Goal: Information Seeking & Learning: Learn about a topic

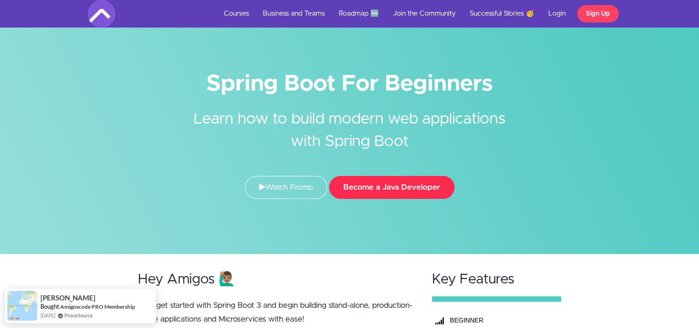
click at [368, 184] on button "Become a Java Developer" at bounding box center [392, 187] width 126 height 23
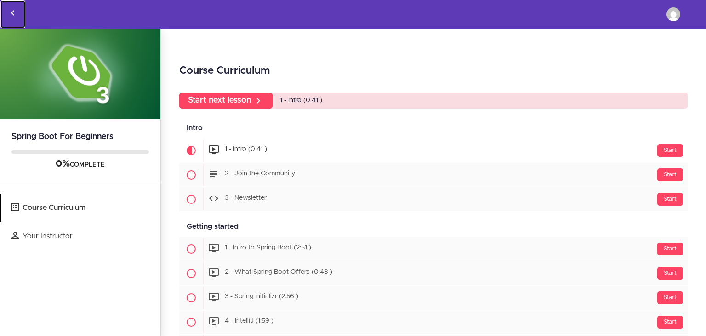
click at [9, 11] on icon "Back to courses" at bounding box center [12, 12] width 11 height 11
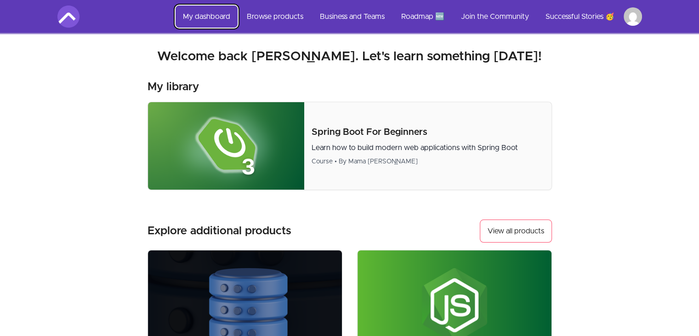
click at [206, 15] on link "My dashboard" at bounding box center [207, 17] width 62 height 22
click at [203, 15] on link "My dashboard" at bounding box center [207, 17] width 62 height 22
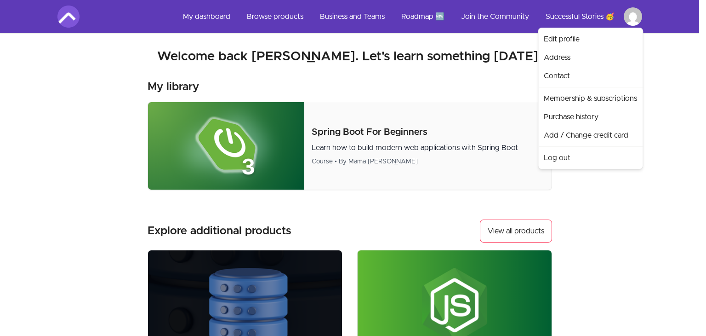
click at [634, 10] on html "Skip to main content Main menu Includes navigation links and user settings My d…" at bounding box center [353, 295] width 706 height 591
click at [584, 42] on link "Edit profile" at bounding box center [590, 39] width 101 height 18
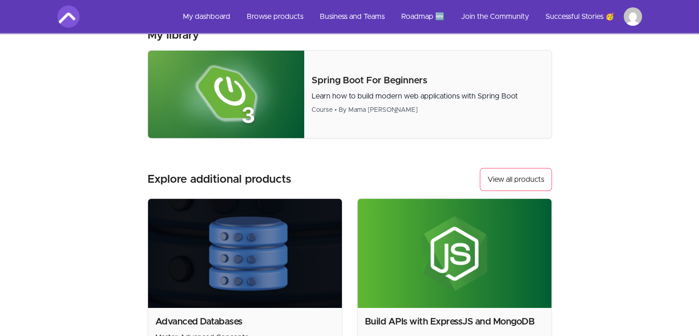
scroll to position [52, 0]
click at [276, 96] on img at bounding box center [226, 94] width 157 height 87
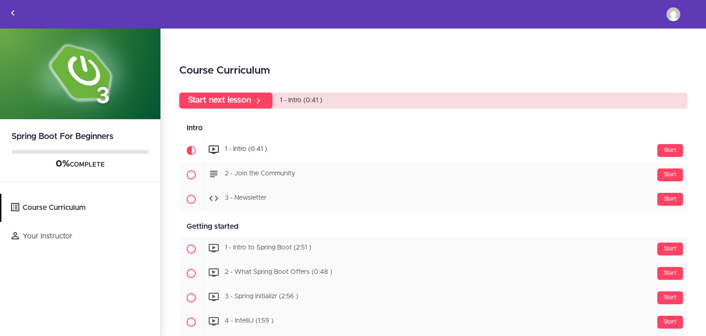
scroll to position [63, 0]
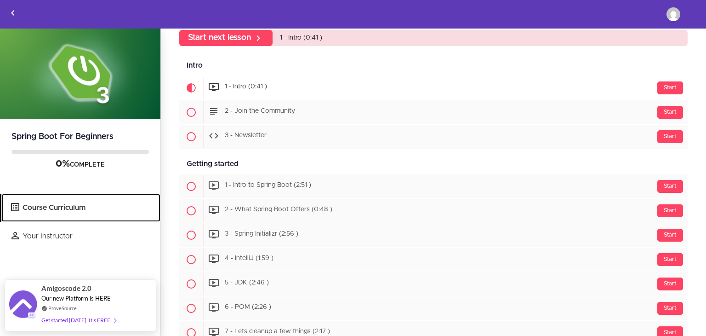
click at [66, 210] on link "Course Curriculum" at bounding box center [80, 208] width 159 height 28
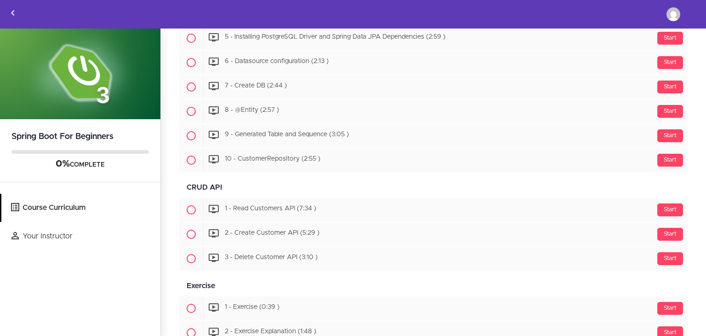
scroll to position [840, 0]
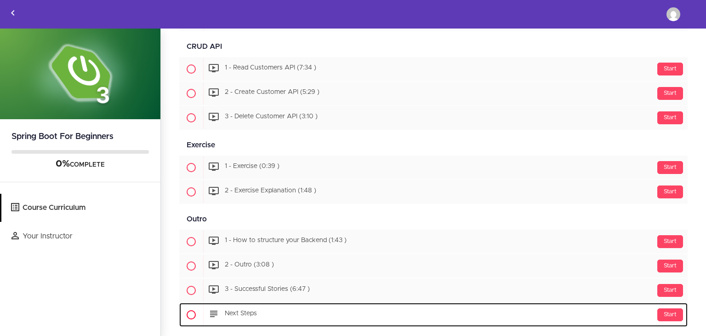
click at [215, 308] on icon at bounding box center [213, 313] width 11 height 11
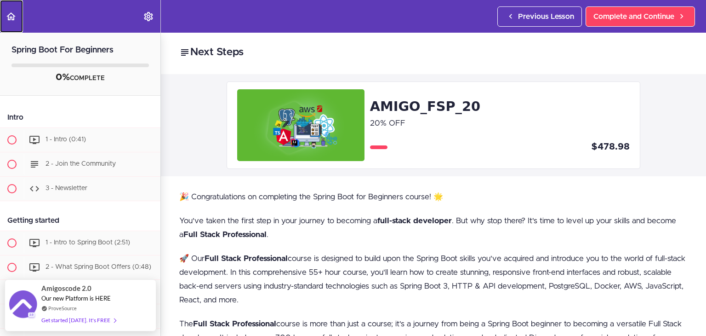
click at [7, 16] on use "Back to course curriculum" at bounding box center [10, 16] width 9 height 8
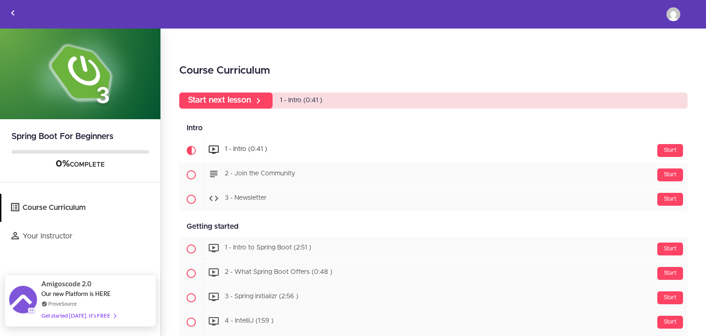
click at [92, 315] on div "Get started [DATE]. It's FREE" at bounding box center [78, 315] width 74 height 11
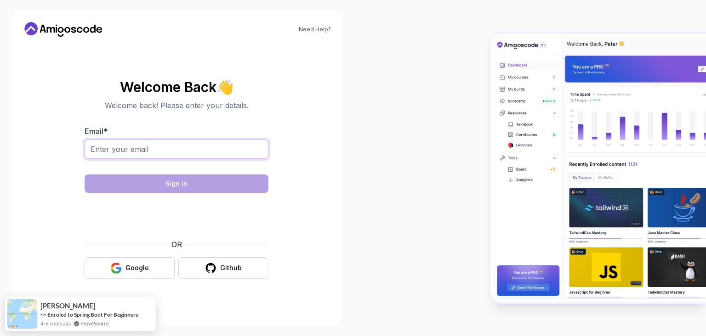
click at [208, 150] on input "Email *" at bounding box center [177, 148] width 184 height 19
type input "[EMAIL_ADDRESS][DOMAIN_NAME]"
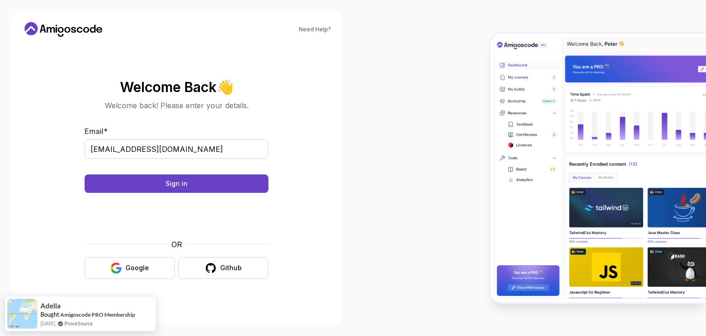
click at [481, 94] on body "Need Help? Welcome Back 👋 Welcome back! Please enter your details. Email * samu…" at bounding box center [353, 168] width 706 height 336
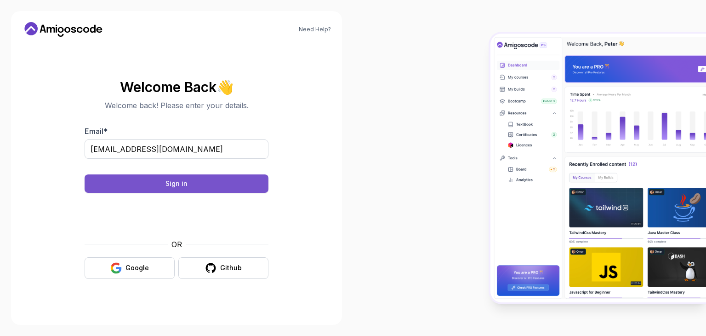
click at [208, 183] on button "Sign in" at bounding box center [177, 183] width 184 height 18
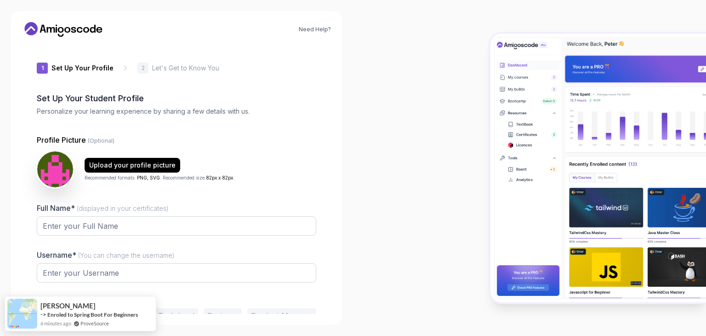
type input "boldfalcon1aaab"
click at [158, 227] on input "Full Name* (displayed in your certificates)" at bounding box center [177, 225] width 280 height 19
type input "[PERSON_NAME] J"
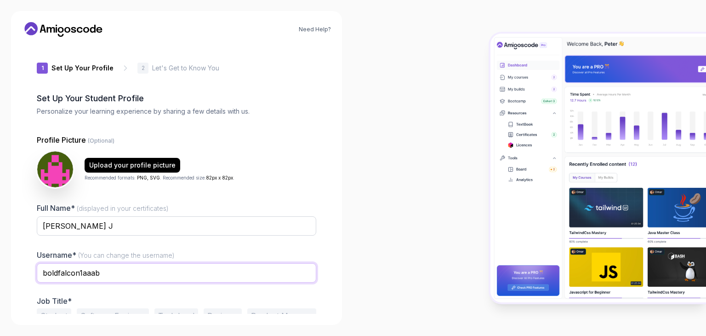
click at [110, 273] on input "boldfalcon1aaab" at bounding box center [177, 272] width 280 height 19
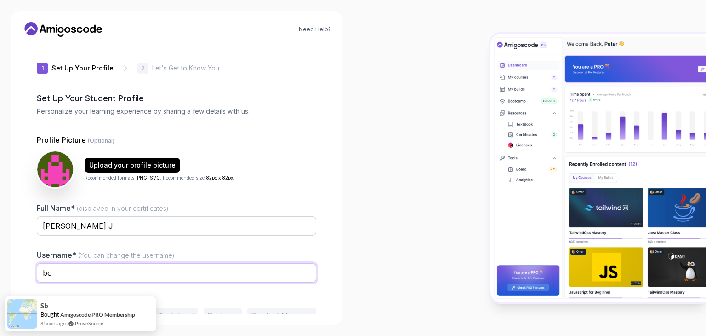
type input "b"
type input "SamuelSteward"
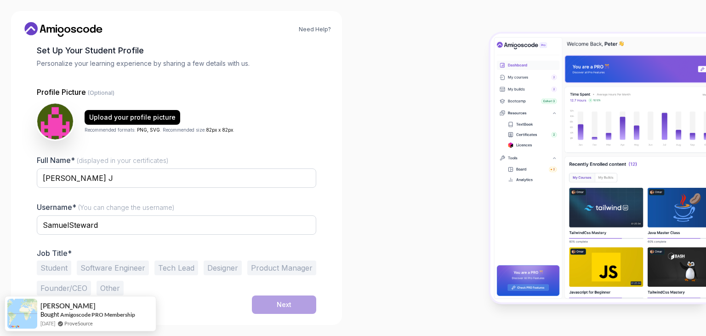
click at [63, 268] on button "Student" at bounding box center [54, 267] width 34 height 15
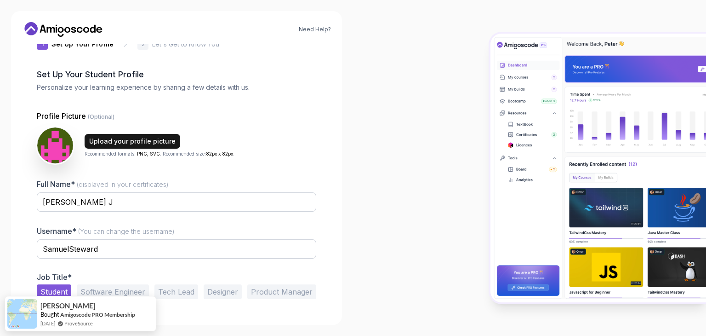
click at [148, 143] on div "Upload your profile picture" at bounding box center [132, 141] width 86 height 9
click at [127, 138] on div "Upload your profile picture" at bounding box center [132, 141] width 86 height 9
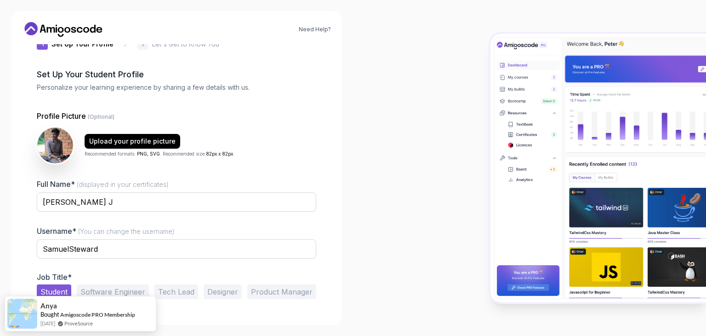
scroll to position [48, 0]
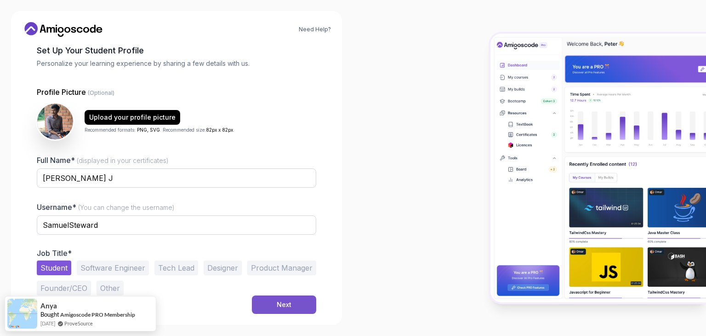
click at [287, 303] on div "Next" at bounding box center [284, 304] width 15 height 9
click at [275, 298] on button "Next" at bounding box center [284, 304] width 64 height 18
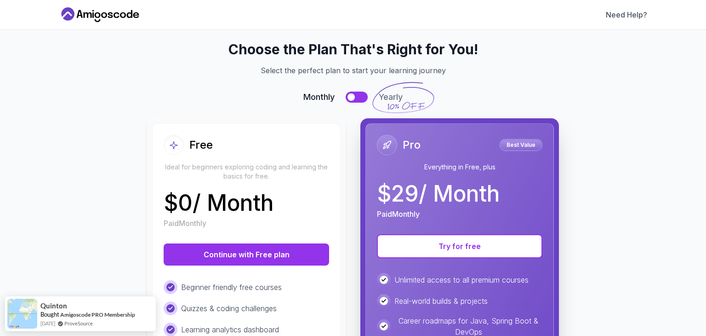
scroll to position [0, 0]
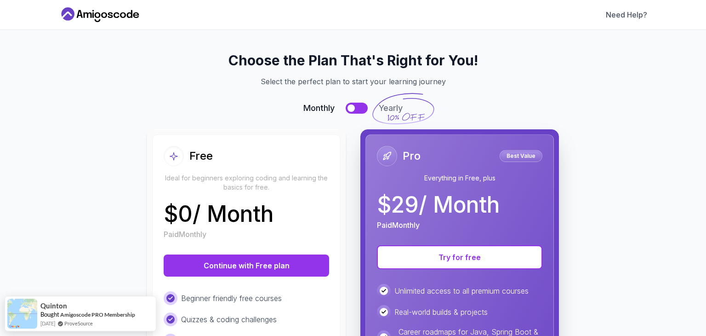
click at [351, 108] on div at bounding box center [351, 107] width 7 height 7
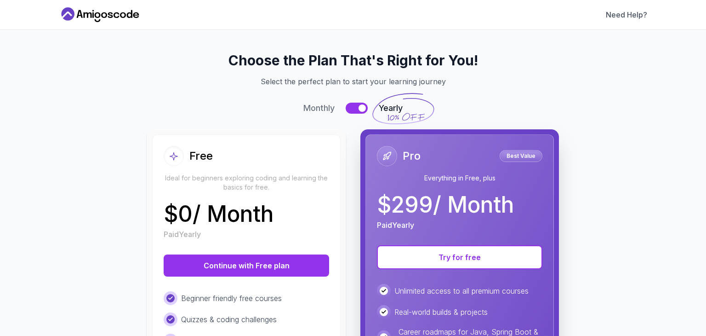
click at [360, 107] on div at bounding box center [362, 107] width 7 height 7
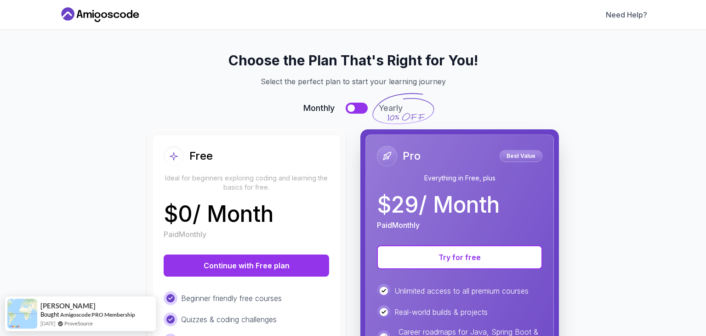
click at [360, 107] on button at bounding box center [357, 108] width 22 height 11
click at [360, 107] on div at bounding box center [362, 107] width 7 height 7
click at [360, 107] on button at bounding box center [357, 108] width 22 height 11
click at [355, 106] on button at bounding box center [357, 108] width 22 height 11
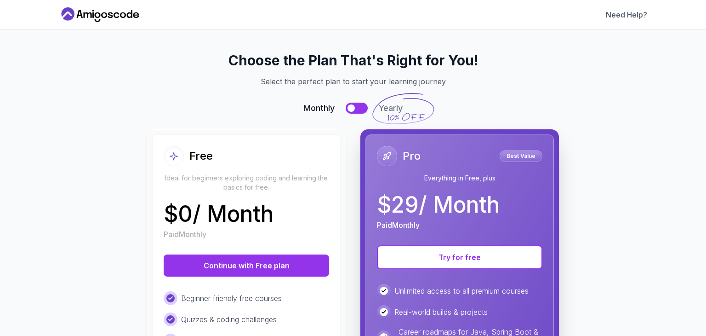
scroll to position [206, 0]
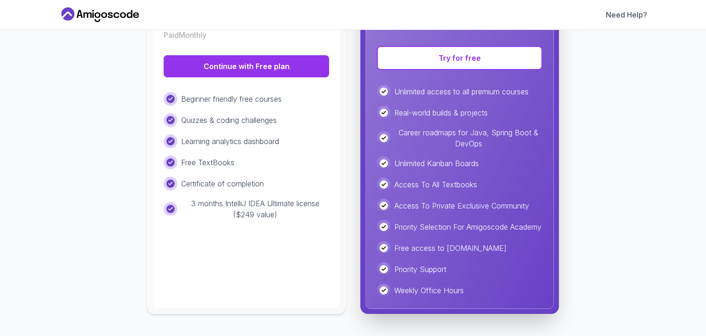
click at [292, 205] on p "3 months IntelliJ IDEA Ultimate license ($249 value)" at bounding box center [255, 209] width 148 height 22
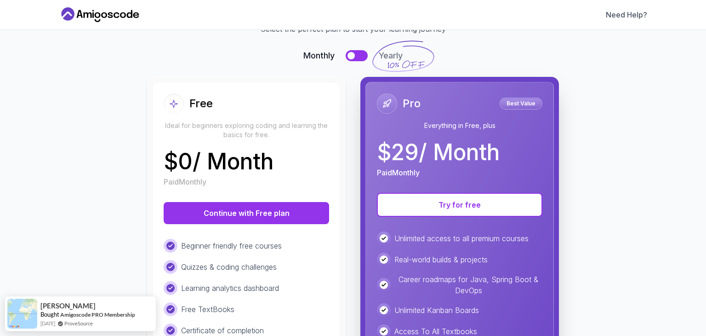
scroll to position [0, 0]
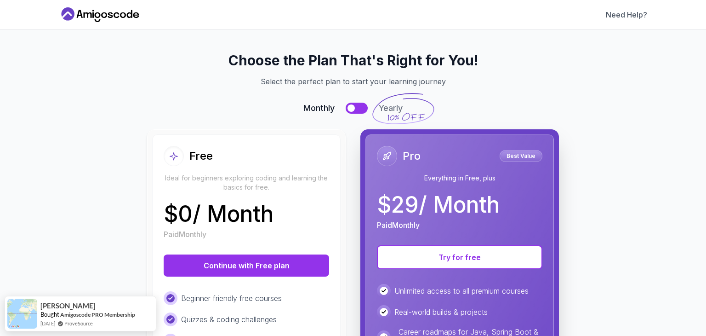
click at [349, 107] on div at bounding box center [351, 107] width 7 height 7
click at [353, 109] on button at bounding box center [357, 108] width 22 height 11
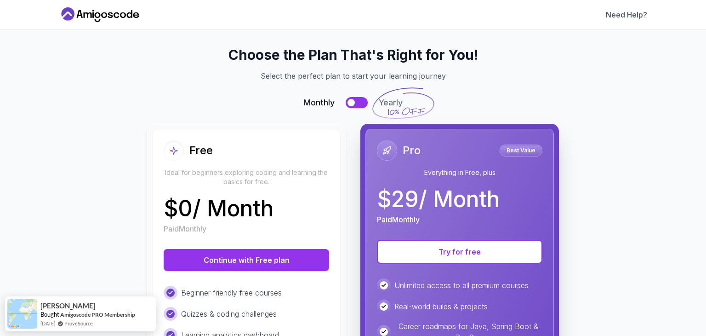
scroll to position [6, 0]
click at [355, 99] on button at bounding box center [357, 102] width 22 height 11
click at [309, 163] on div "Free Ideal for beginners exploring coding and learning the basics for free." at bounding box center [247, 163] width 166 height 46
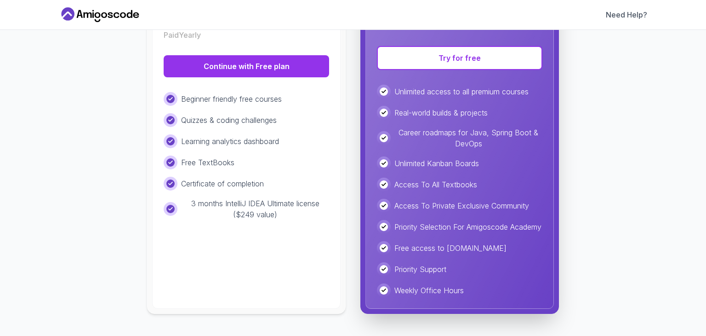
scroll to position [0, 0]
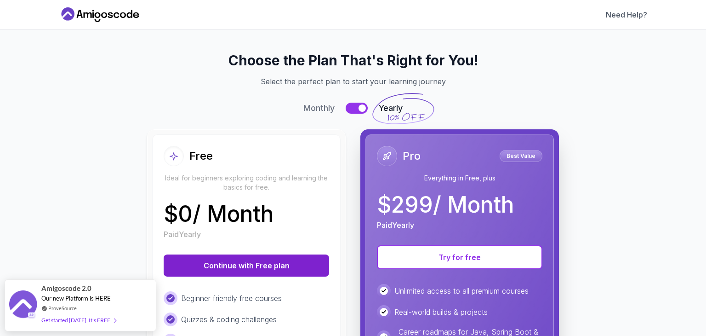
click at [239, 260] on button "Continue with Free plan" at bounding box center [247, 265] width 166 height 22
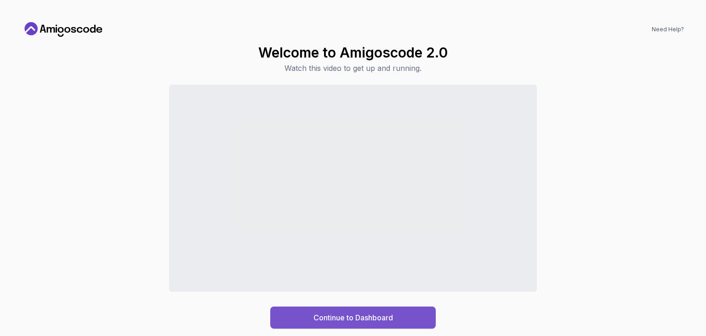
click at [391, 315] on div "Continue to Dashboard" at bounding box center [354, 317] width 80 height 11
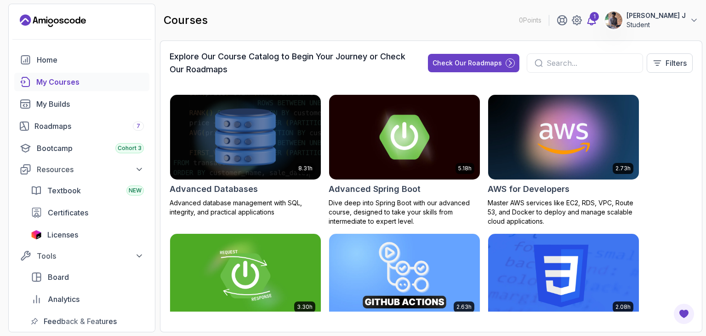
click at [595, 16] on div "1" at bounding box center [594, 16] width 9 height 9
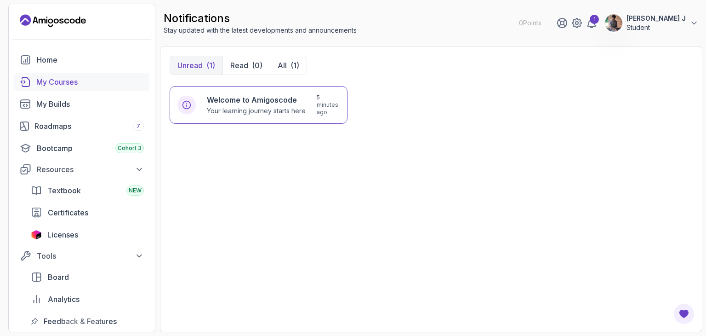
click at [101, 90] on link "My Courses" at bounding box center [81, 82] width 135 height 18
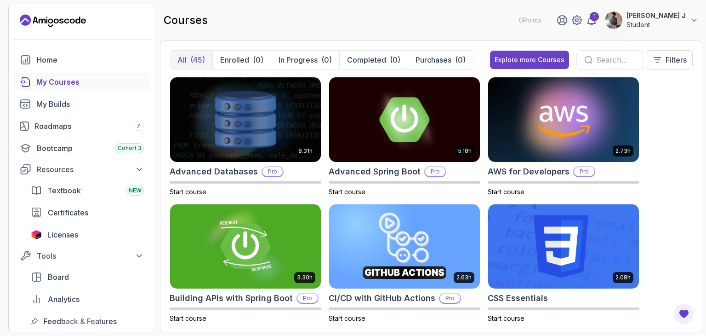
click at [596, 56] on input "text" at bounding box center [615, 59] width 39 height 11
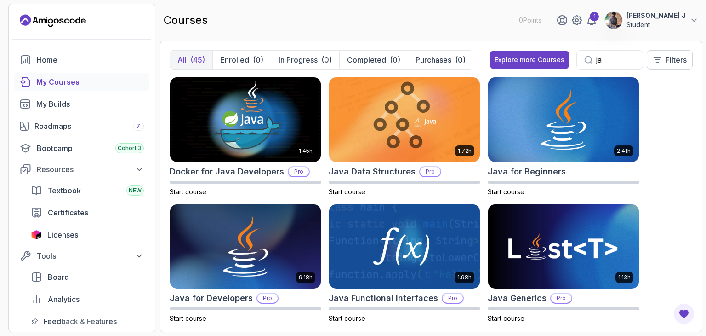
type input "j"
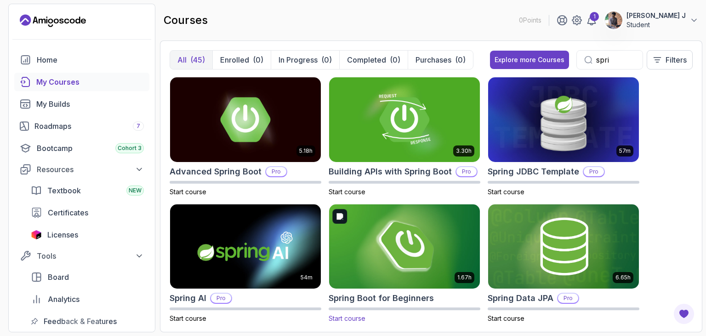
type input "spri"
click at [404, 276] on img at bounding box center [405, 246] width 158 height 89
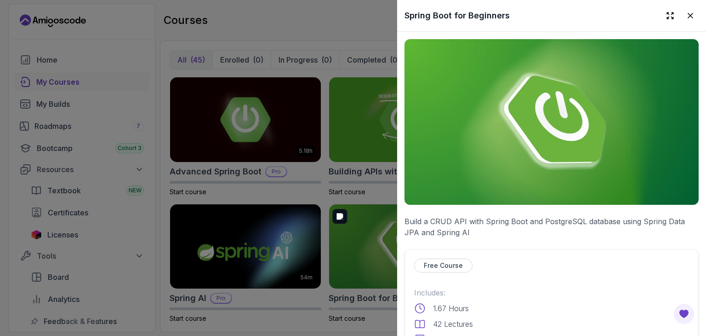
click at [358, 247] on div at bounding box center [353, 168] width 706 height 336
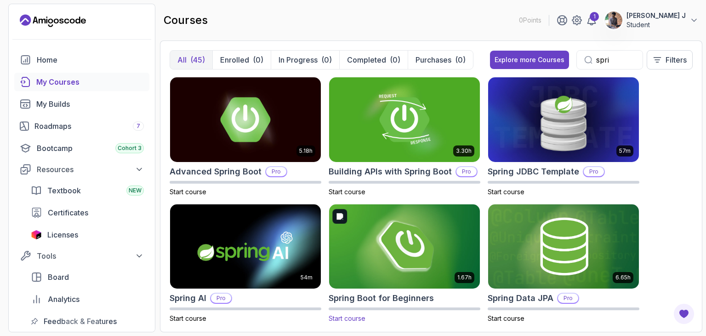
click at [416, 232] on img at bounding box center [405, 246] width 158 height 89
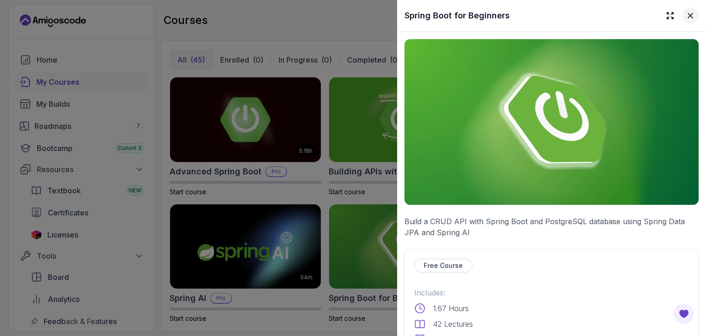
click at [687, 21] on button at bounding box center [690, 15] width 17 height 17
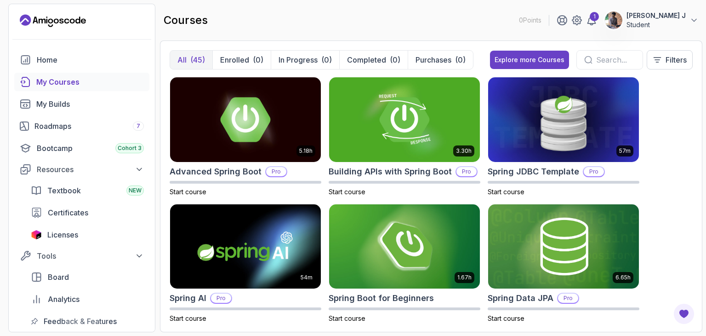
click at [615, 59] on input "text" at bounding box center [615, 59] width 39 height 11
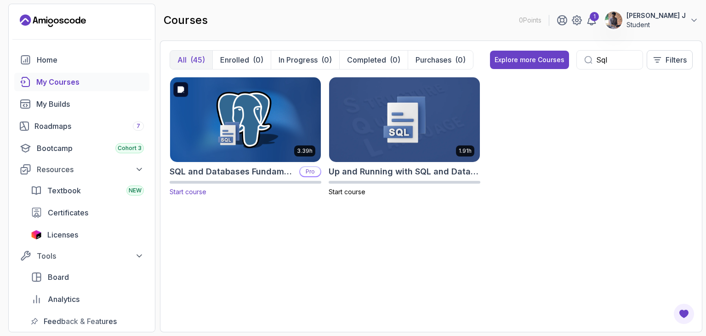
click at [254, 126] on img at bounding box center [245, 119] width 158 height 89
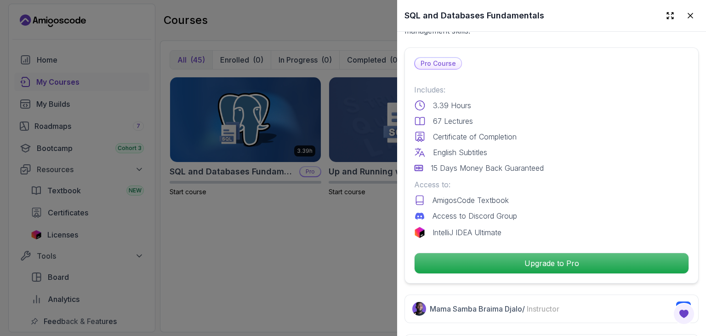
scroll to position [205, 0]
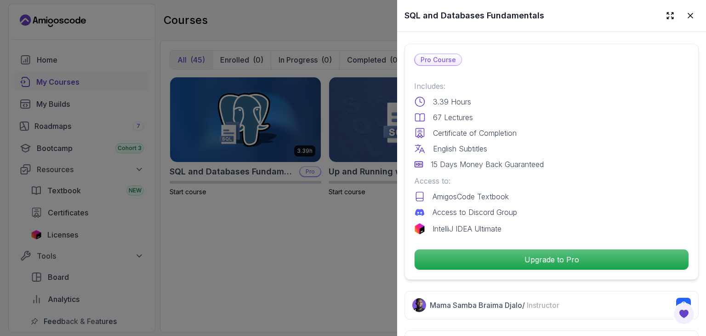
click at [296, 247] on div at bounding box center [353, 168] width 706 height 336
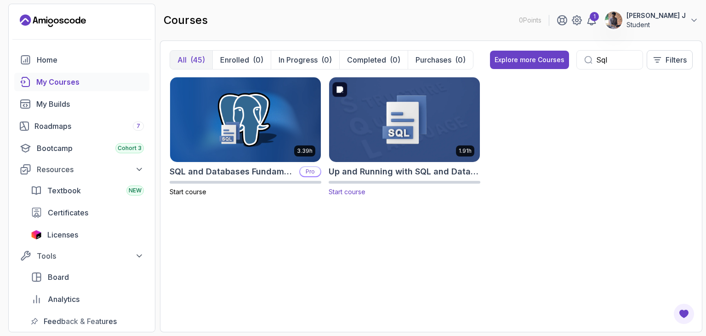
click at [394, 127] on img at bounding box center [405, 119] width 158 height 89
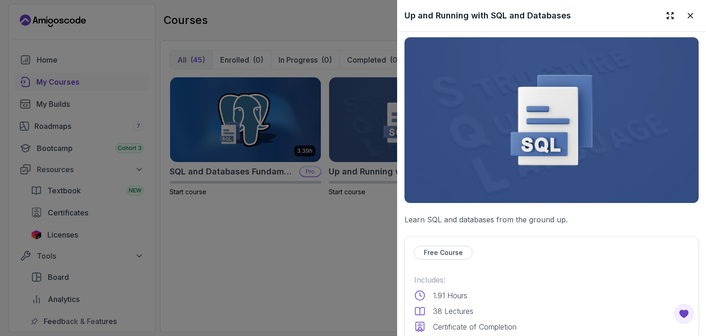
scroll to position [0, 0]
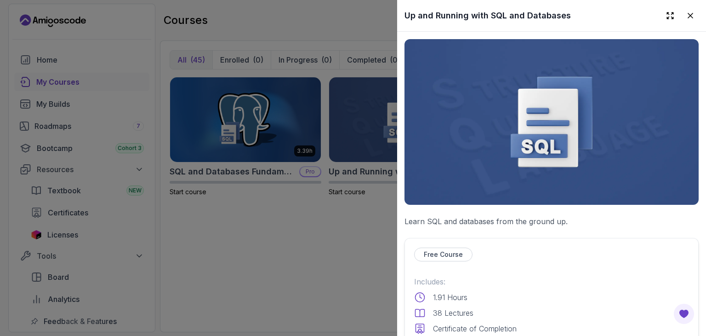
click at [273, 252] on div at bounding box center [353, 168] width 706 height 336
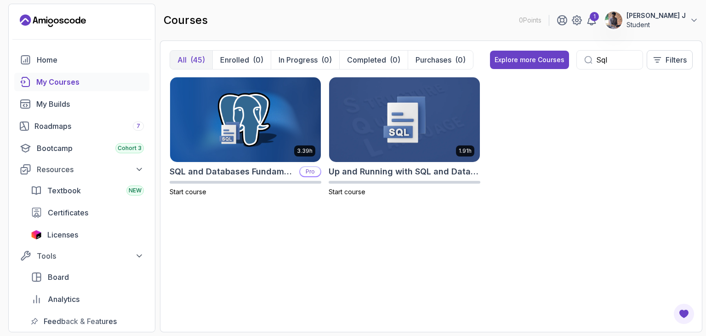
click at [611, 58] on input "Sql" at bounding box center [615, 59] width 39 height 11
type input "S"
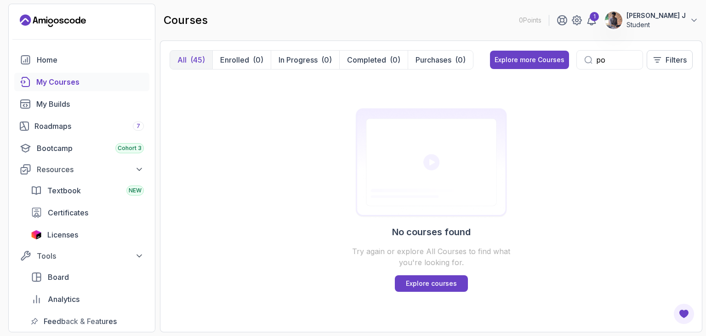
type input "p"
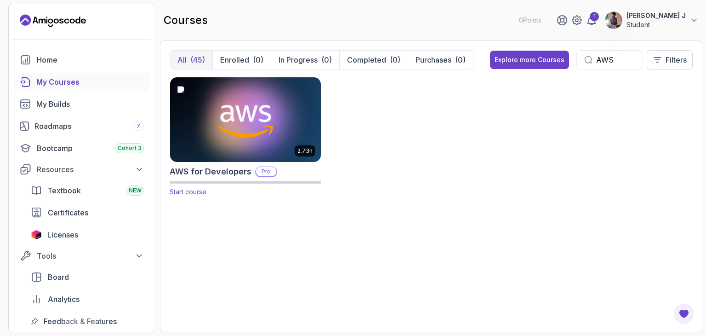
click at [254, 148] on img at bounding box center [245, 119] width 158 height 89
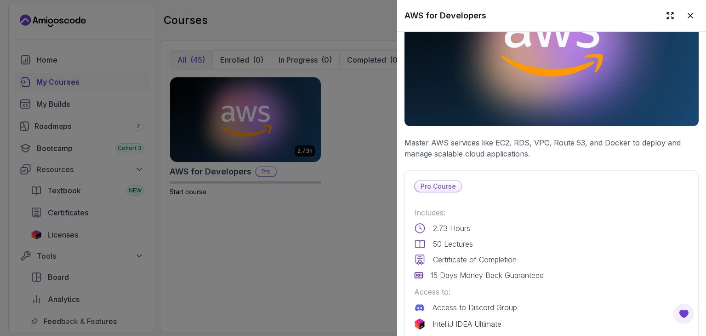
scroll to position [78, 0]
click at [358, 280] on div at bounding box center [353, 168] width 706 height 336
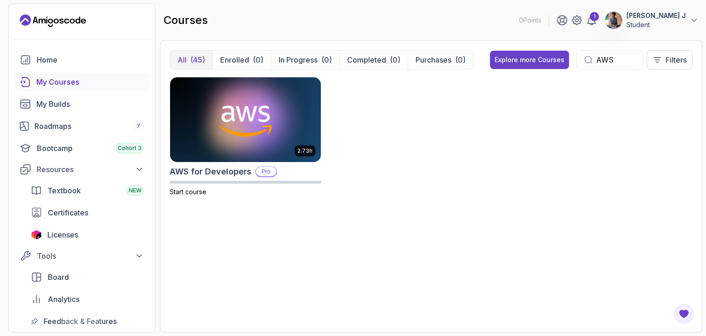
click at [620, 56] on input "AWS" at bounding box center [615, 59] width 39 height 11
type input "A"
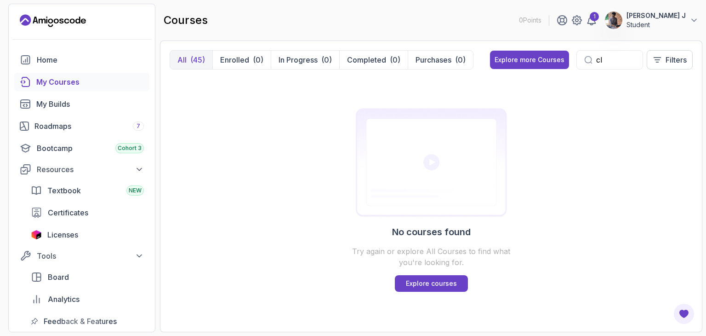
type input "c"
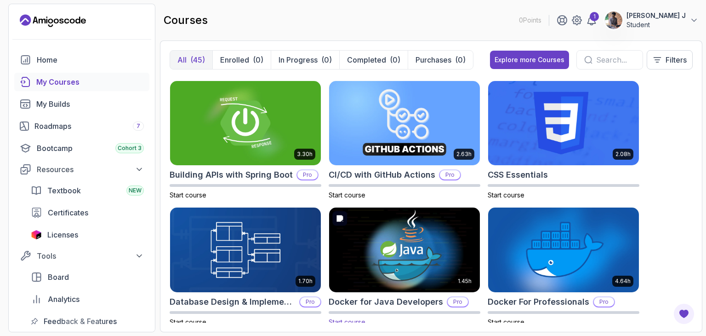
scroll to position [125, 0]
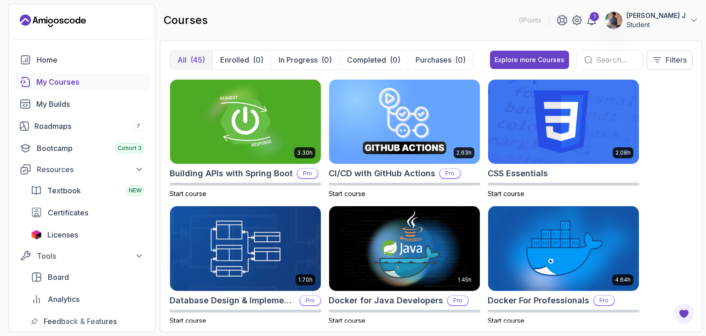
click at [675, 60] on p "Filters" at bounding box center [676, 59] width 21 height 11
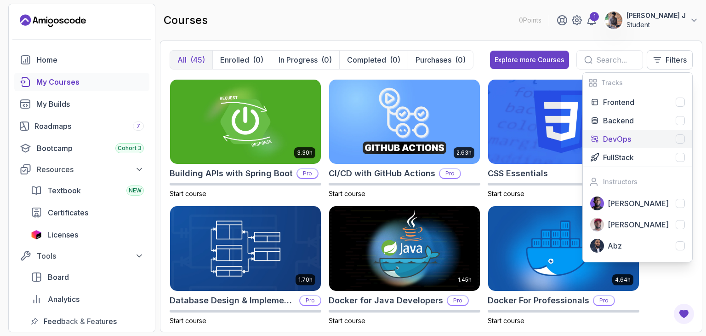
click at [677, 133] on div "DevOps" at bounding box center [644, 138] width 82 height 11
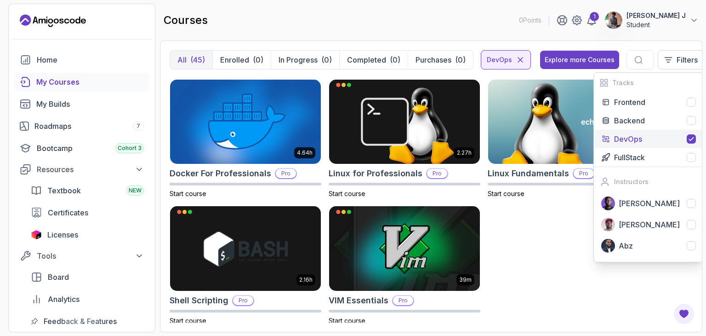
click at [559, 237] on div "2.73h AWS for Developers Pro Start course 2.63h CI/CD with GitHub Actions Pro S…" at bounding box center [431, 200] width 523 height 246
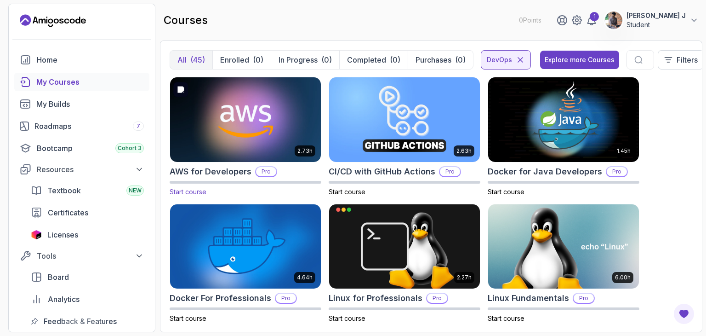
click at [212, 131] on img at bounding box center [245, 119] width 158 height 89
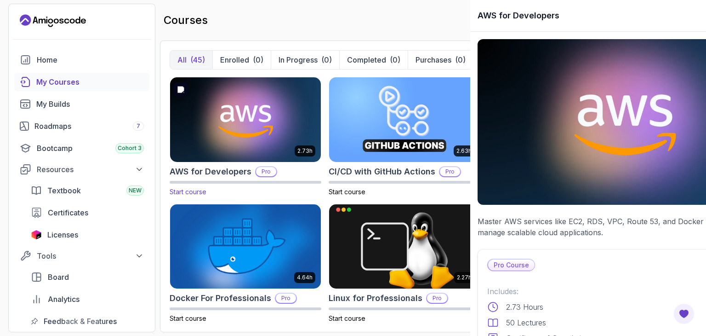
click at [212, 131] on div at bounding box center [353, 168] width 706 height 336
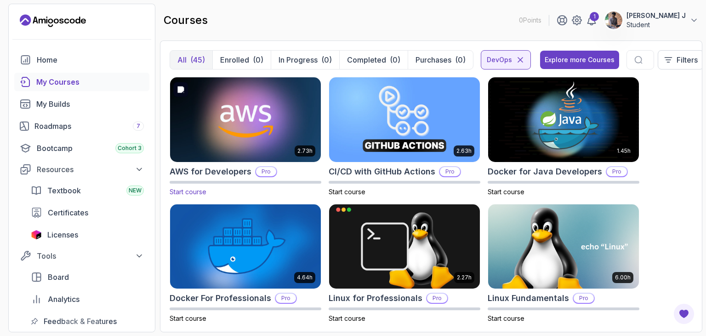
click at [255, 158] on img at bounding box center [245, 119] width 158 height 89
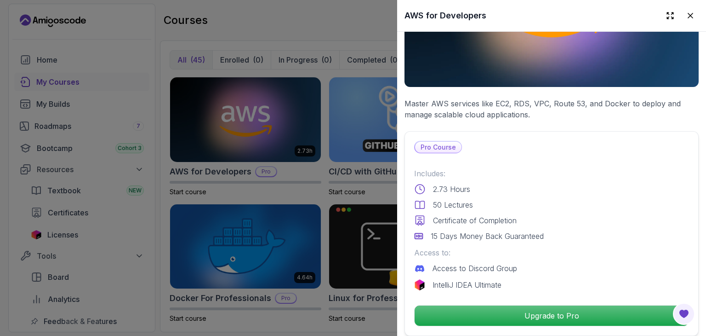
click at [514, 251] on p "Access to:" at bounding box center [551, 252] width 275 height 11
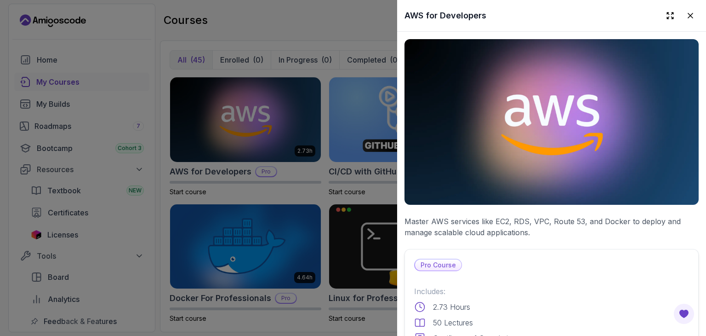
click at [233, 135] on div at bounding box center [353, 168] width 706 height 336
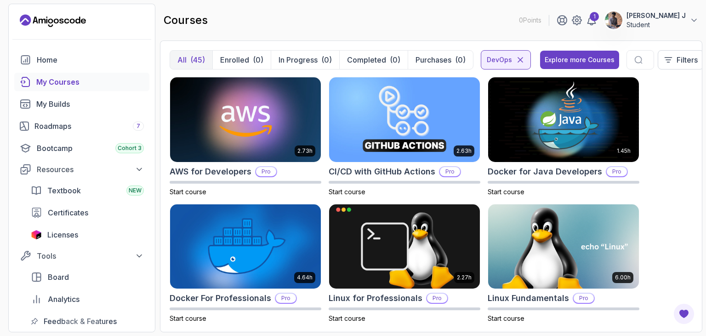
click at [642, 57] on div at bounding box center [641, 59] width 28 height 19
click at [581, 57] on div "Explore more Courses" at bounding box center [580, 59] width 70 height 9
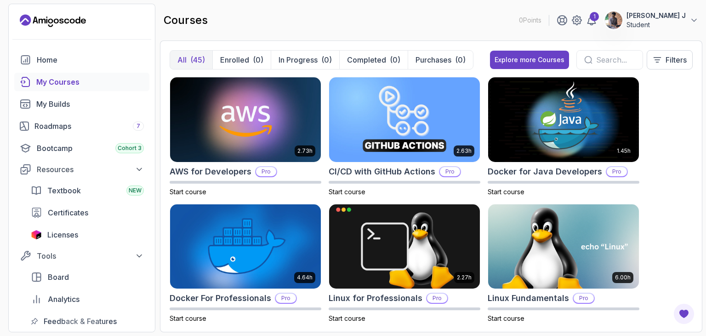
click at [598, 62] on input "text" at bounding box center [615, 59] width 39 height 11
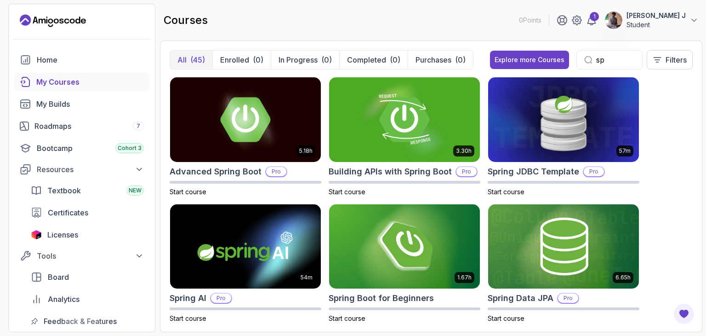
type input "s"
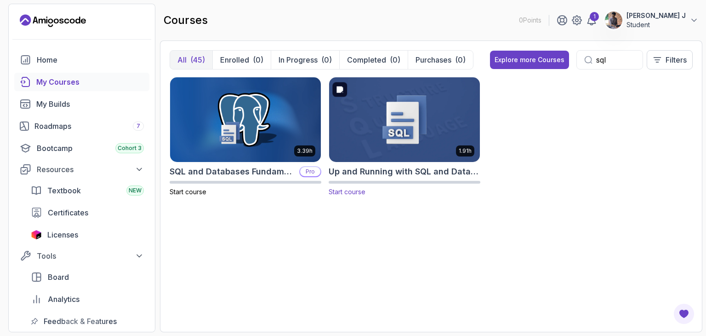
click at [412, 153] on img at bounding box center [405, 119] width 158 height 89
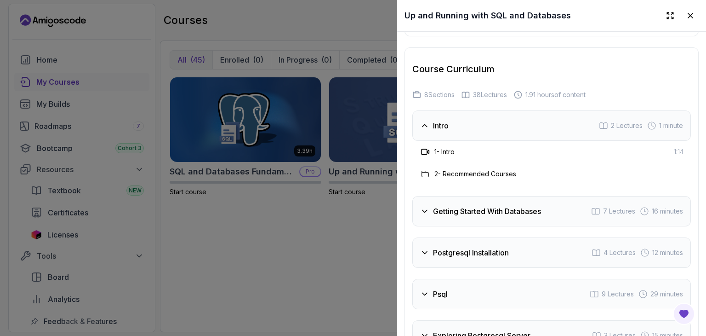
scroll to position [1295, 0]
click at [482, 246] on h3 "Postgresql Installation" at bounding box center [471, 251] width 76 height 11
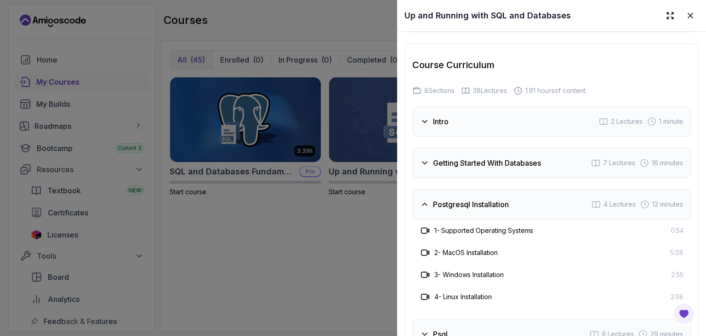
scroll to position [1298, 0]
click at [473, 202] on h3 "Postgresql Installation" at bounding box center [471, 204] width 76 height 11
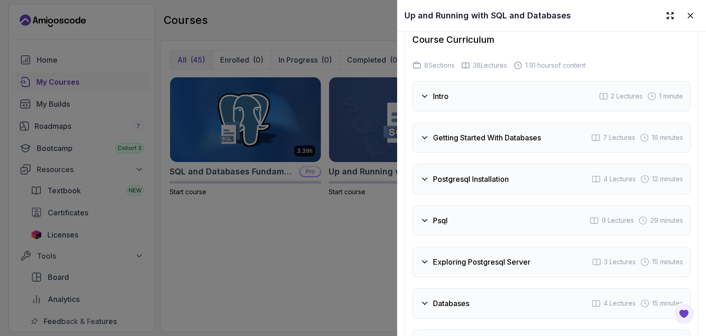
scroll to position [1324, 0]
click at [464, 213] on div "Psql 9 Lectures 29 minutes" at bounding box center [551, 220] width 279 height 30
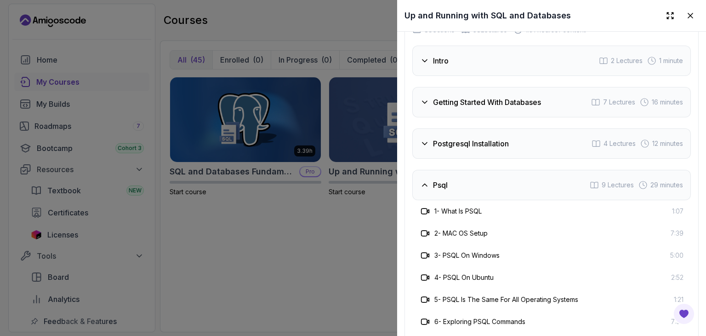
scroll to position [1359, 0]
click at [451, 185] on div "Psql 9 Lectures 29 minutes" at bounding box center [551, 184] width 279 height 30
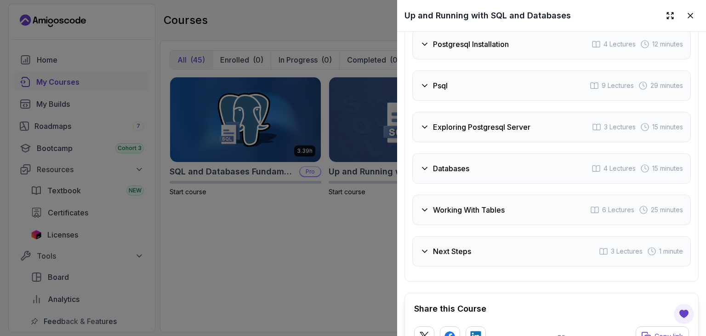
scroll to position [1459, 0]
click at [455, 204] on h3 "Working With Tables" at bounding box center [469, 209] width 72 height 11
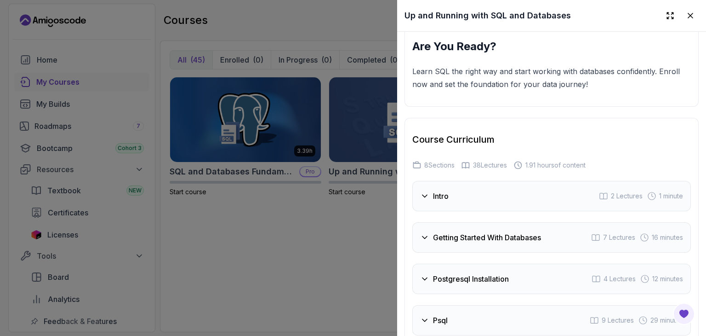
scroll to position [1203, 0]
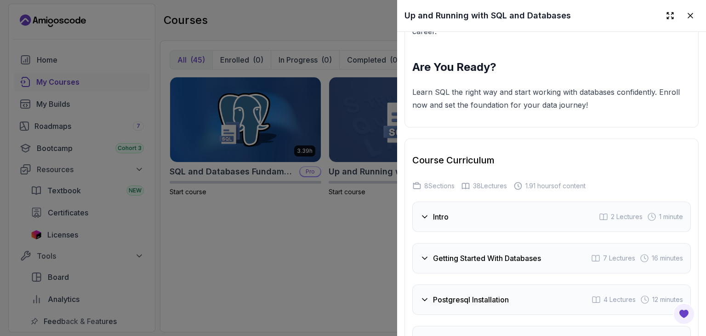
click at [449, 211] on h3 "Intro" at bounding box center [441, 216] width 16 height 11
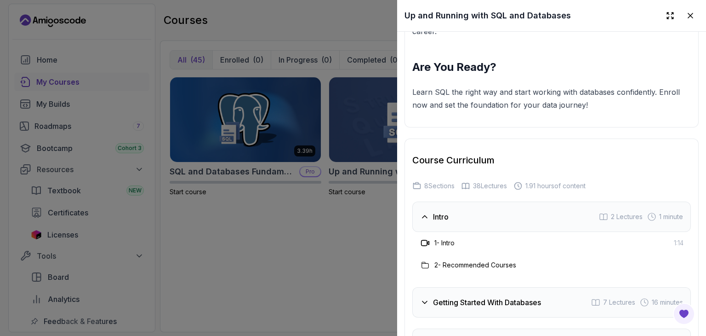
scroll to position [1225, 0]
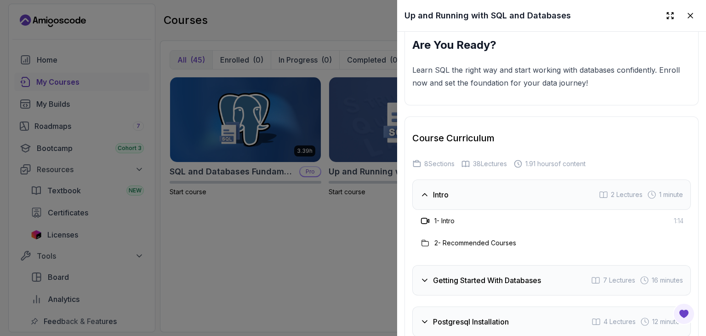
click at [462, 275] on h3 "Getting Started With Databases" at bounding box center [487, 280] width 108 height 11
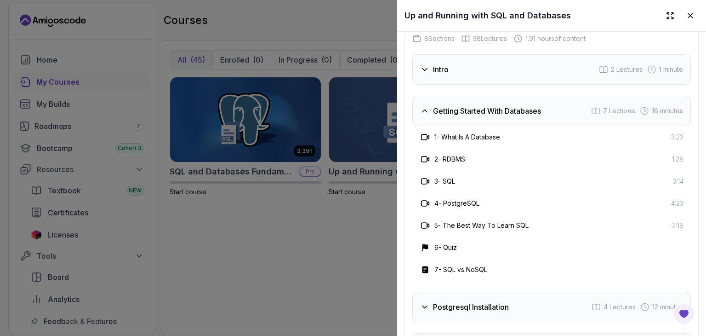
scroll to position [1369, 0]
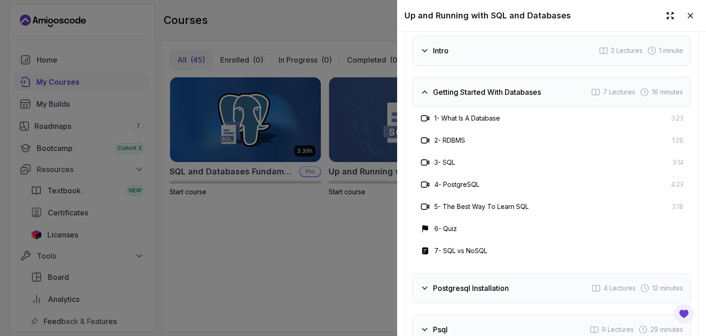
click at [456, 275] on div "Postgresql Installation 4 Lectures 12 minutes" at bounding box center [551, 288] width 279 height 30
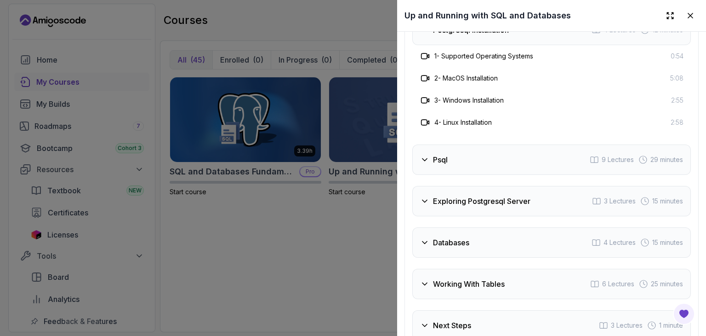
scroll to position [1453, 0]
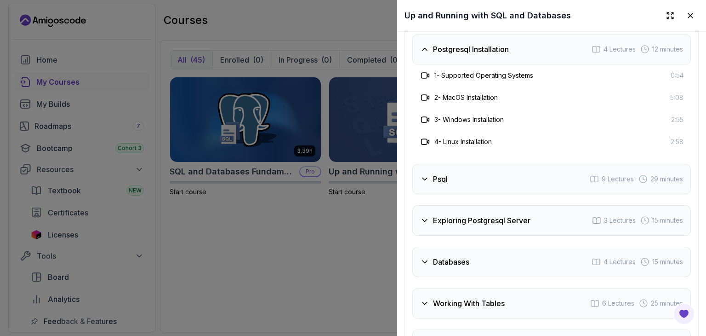
click at [375, 236] on div at bounding box center [353, 168] width 706 height 336
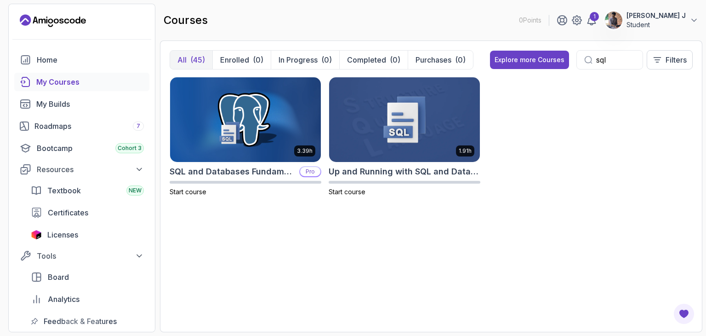
click at [615, 58] on input "sql" at bounding box center [615, 59] width 39 height 11
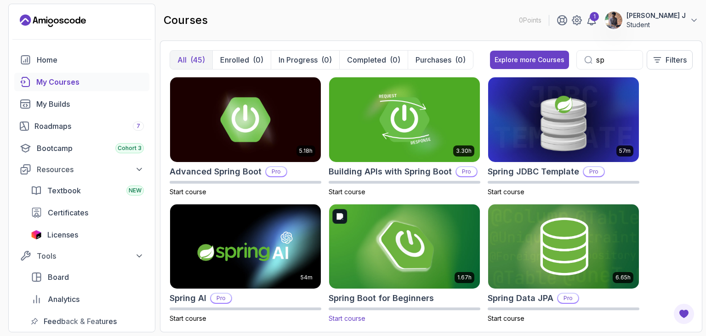
type input "sp"
click at [418, 246] on img at bounding box center [405, 246] width 158 height 89
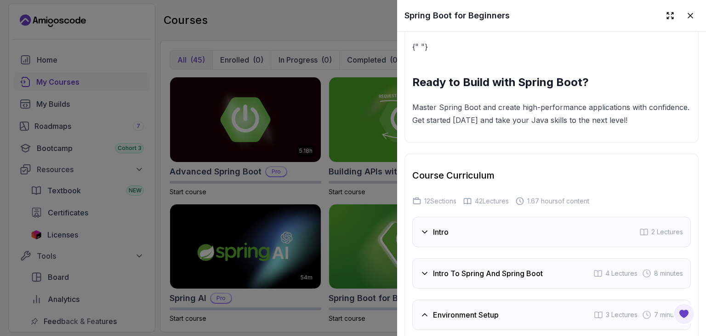
scroll to position [1308, 0]
click at [686, 17] on icon at bounding box center [690, 15] width 9 height 9
